Goal: Transaction & Acquisition: Obtain resource

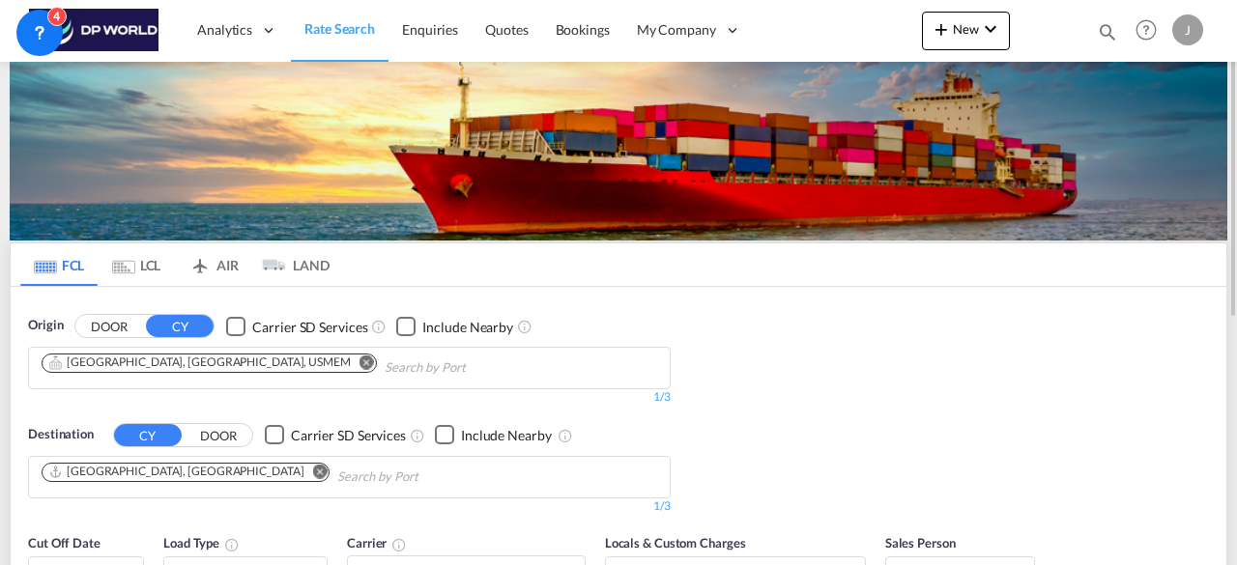
click at [359, 359] on md-icon "Remove" at bounding box center [366, 362] width 14 height 14
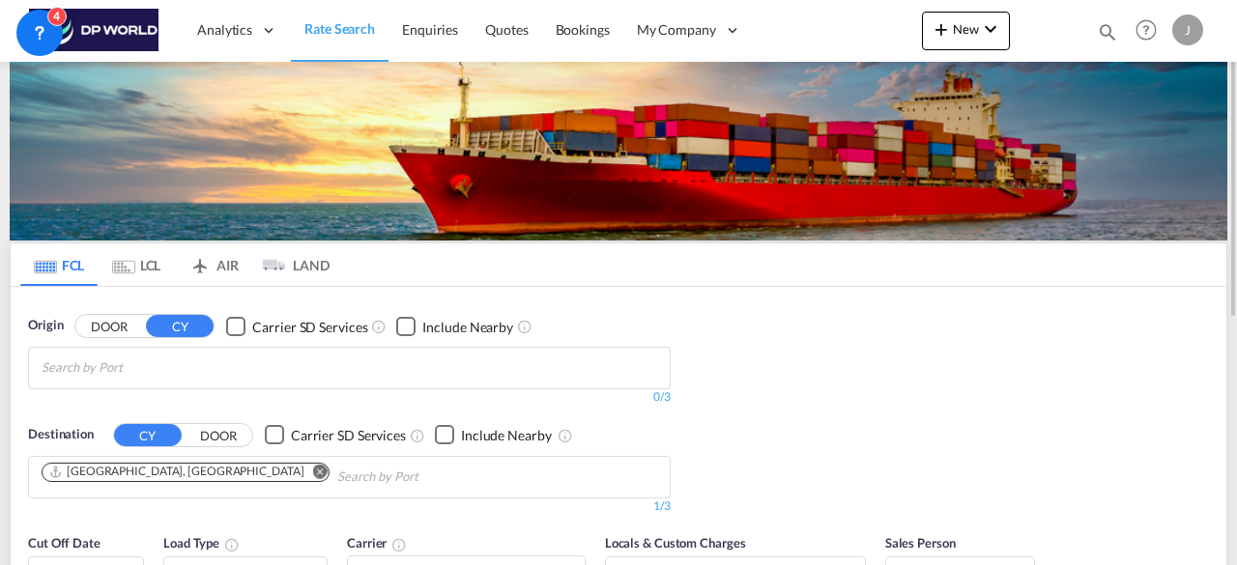
click at [313, 469] on md-icon "Remove" at bounding box center [320, 471] width 14 height 14
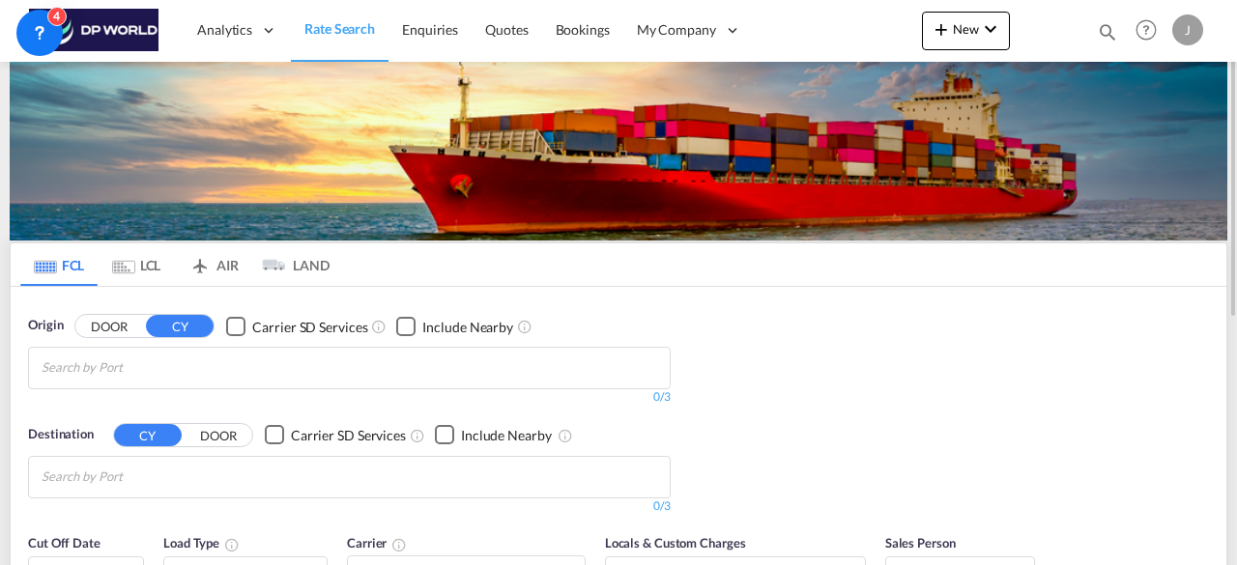
click at [409, 368] on body "Analytics Reports Dashboard Rate Search Enquiries Quotes Bookings" at bounding box center [618, 282] width 1237 height 565
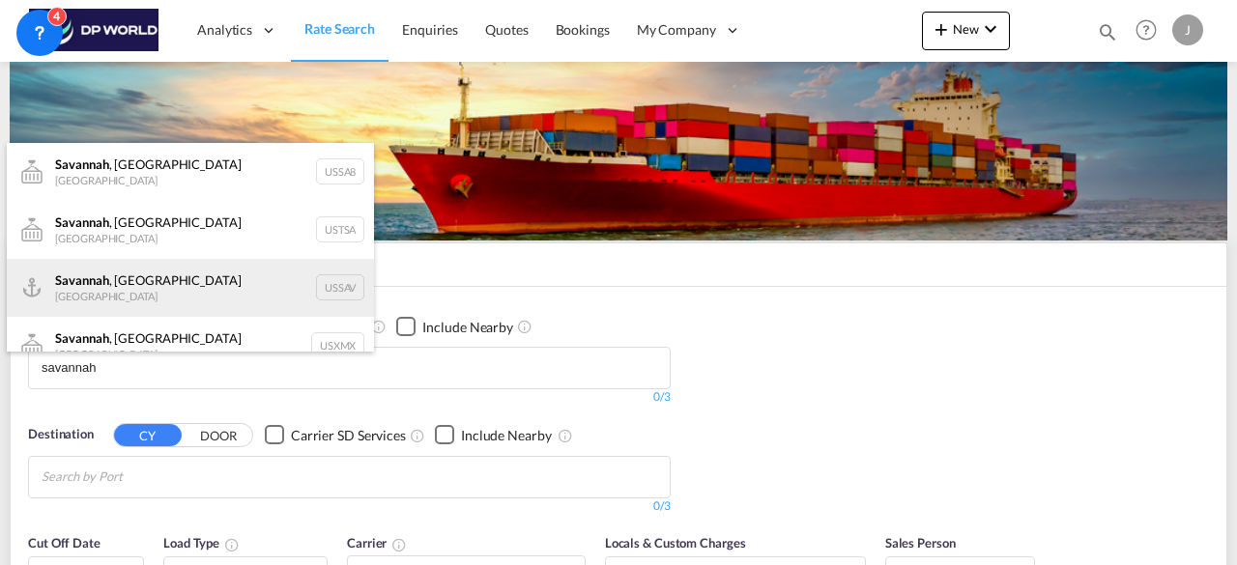
type input "savannah"
click at [170, 285] on div "[GEOGRAPHIC_DATA] , [GEOGRAPHIC_DATA] [GEOGRAPHIC_DATA] USSAV" at bounding box center [190, 288] width 367 height 58
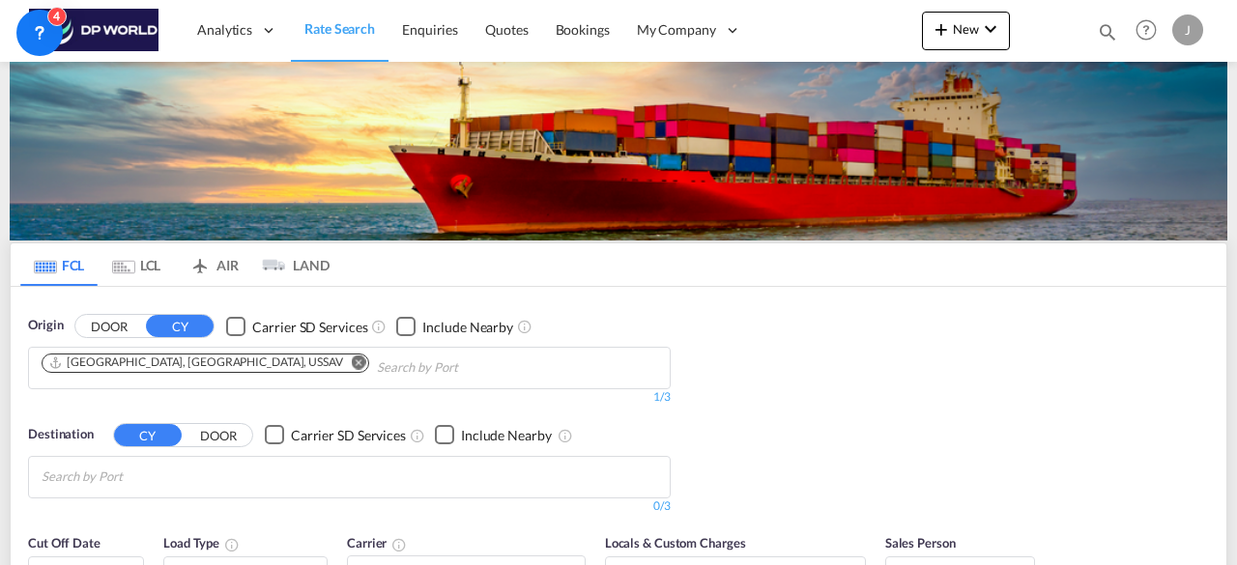
click at [158, 469] on body "Analytics Reports Dashboard Rate Search Enquiries Quotes Bookings" at bounding box center [618, 282] width 1237 height 565
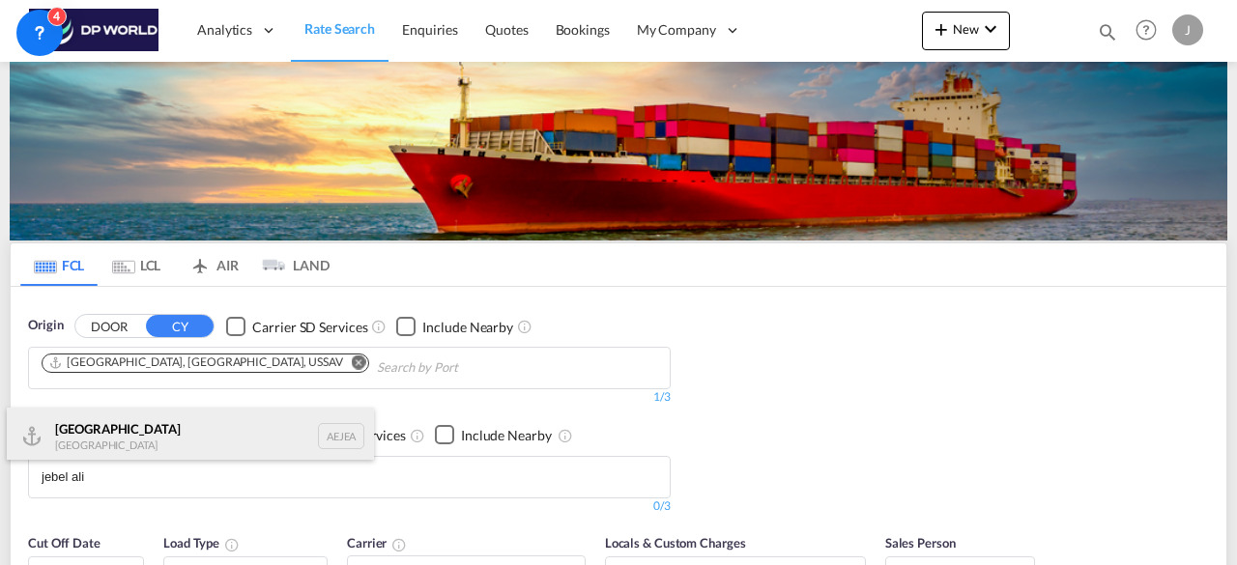
type input "jebel ali"
click at [139, 438] on div "[GEOGRAPHIC_DATA] [GEOGRAPHIC_DATA]" at bounding box center [190, 437] width 367 height 58
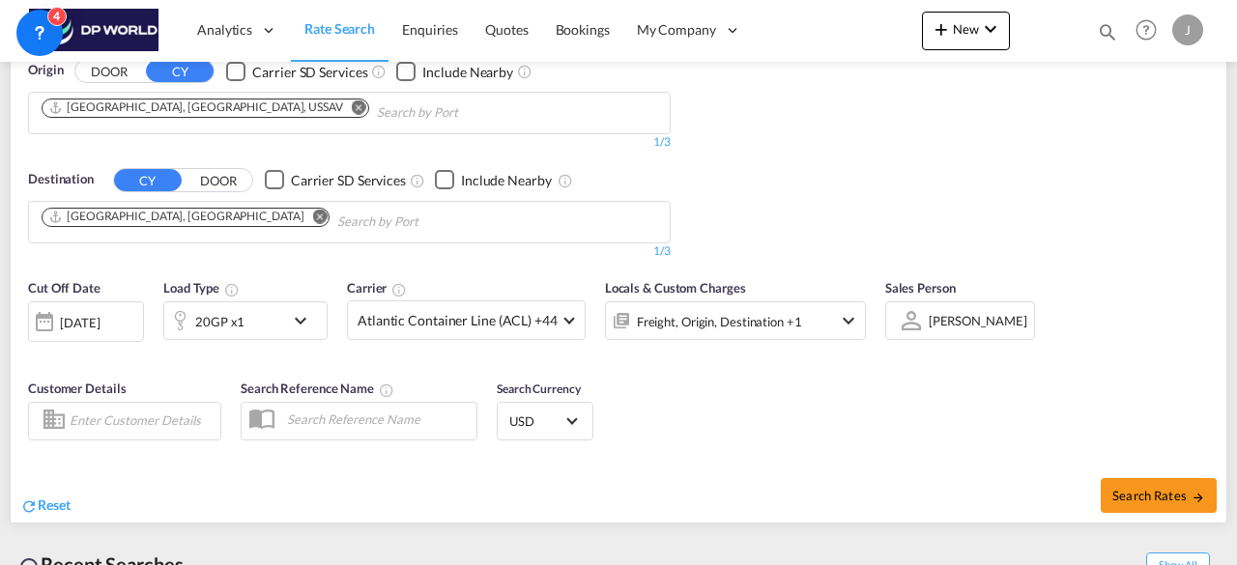
scroll to position [259, 0]
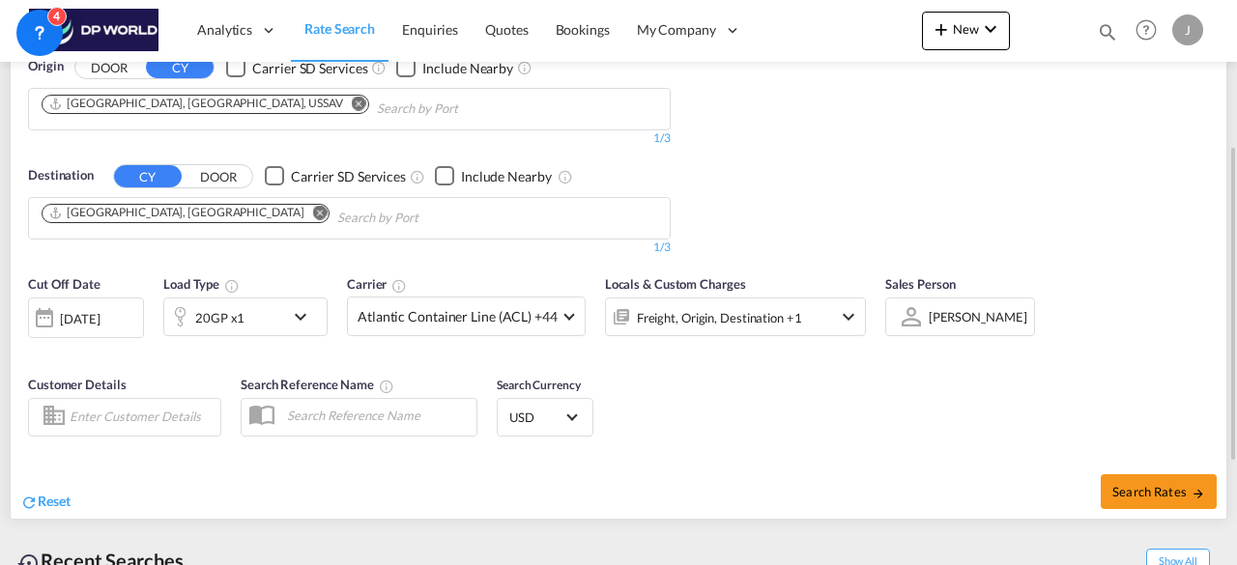
click at [290, 321] on md-icon "icon-chevron-down" at bounding box center [305, 316] width 33 height 23
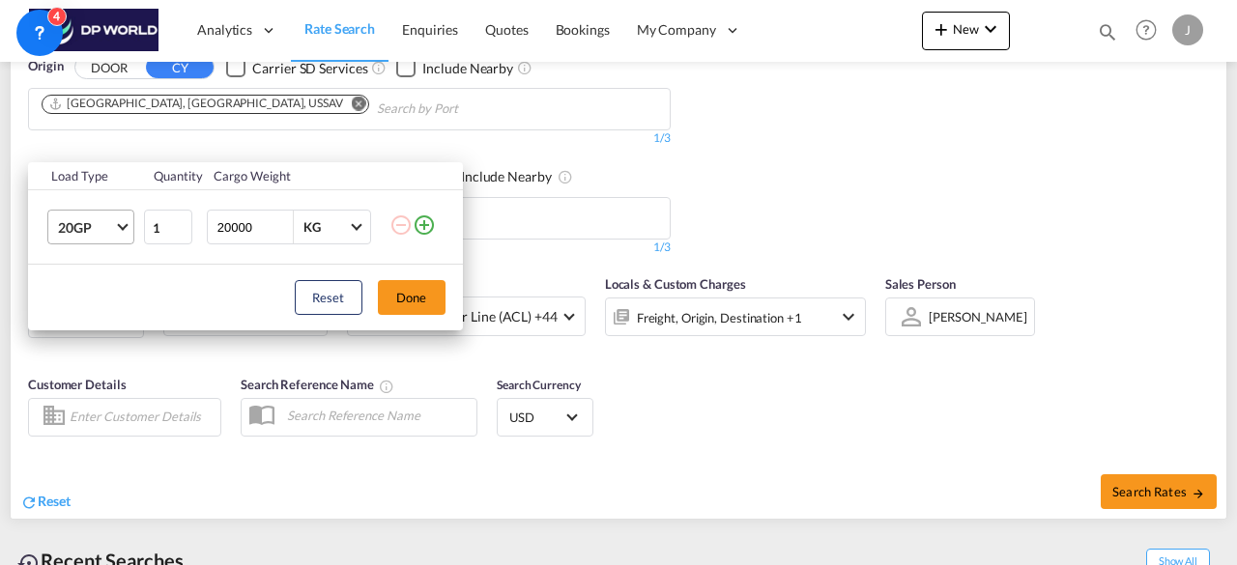
click at [116, 222] on md-select-value "20GP" at bounding box center [94, 227] width 77 height 33
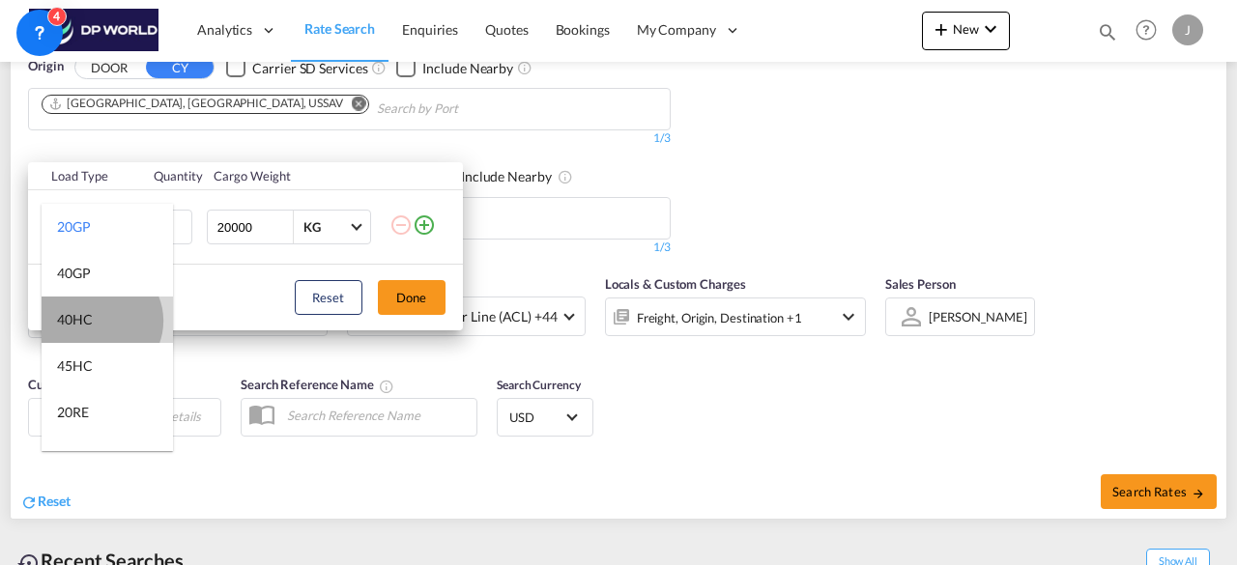
click at [99, 321] on md-option "40HC" at bounding box center [107, 320] width 131 height 46
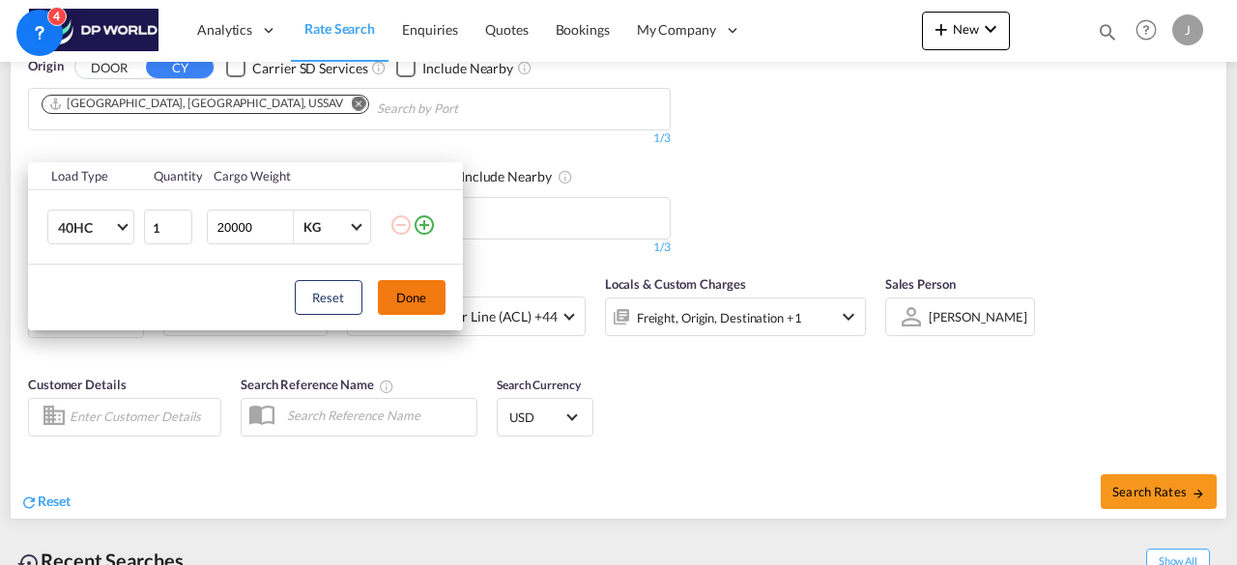
click at [406, 300] on button "Done" at bounding box center [412, 297] width 68 height 35
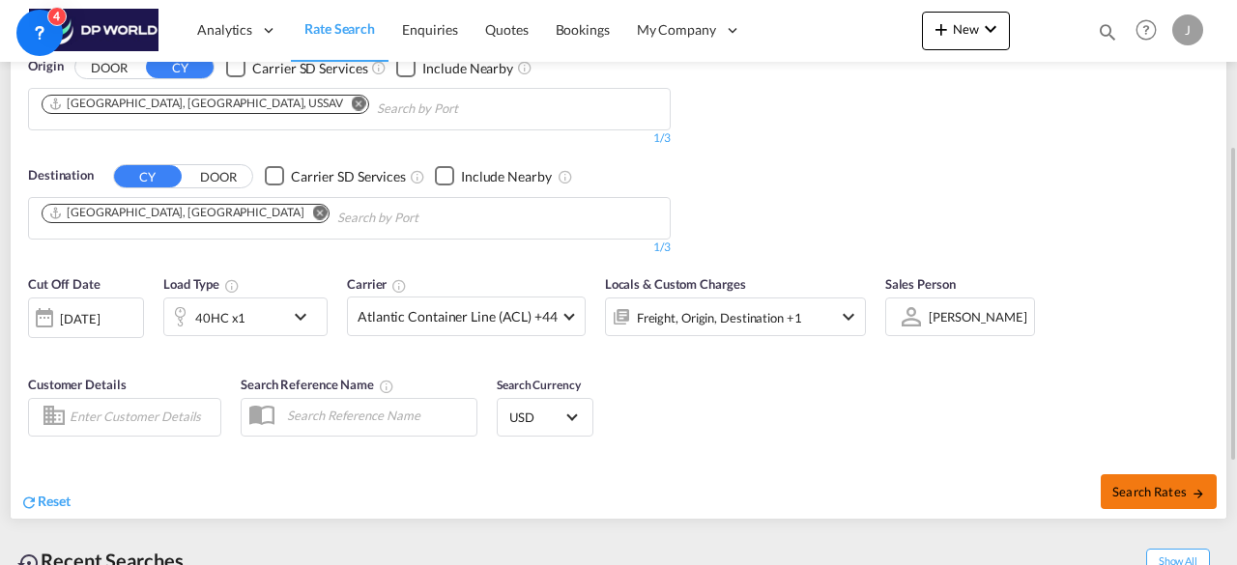
click at [1162, 496] on button "Search Rates" at bounding box center [1159, 491] width 116 height 35
type input "USSAV to AEJEA / [DATE]"
